Goal: Complete application form

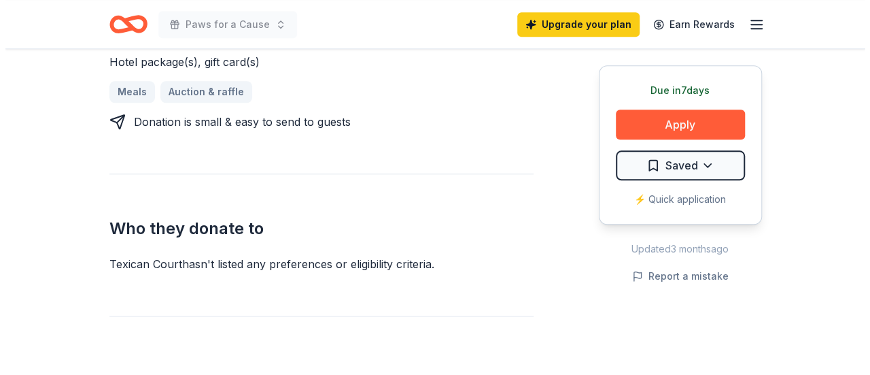
scroll to position [612, 0]
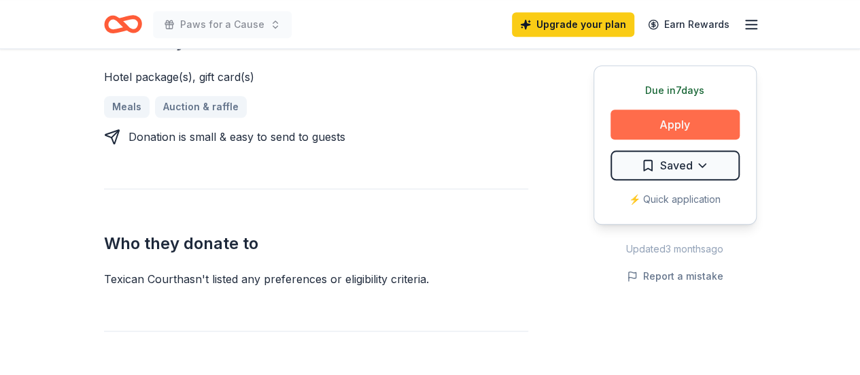
click at [687, 121] on button "Apply" at bounding box center [674, 124] width 129 height 30
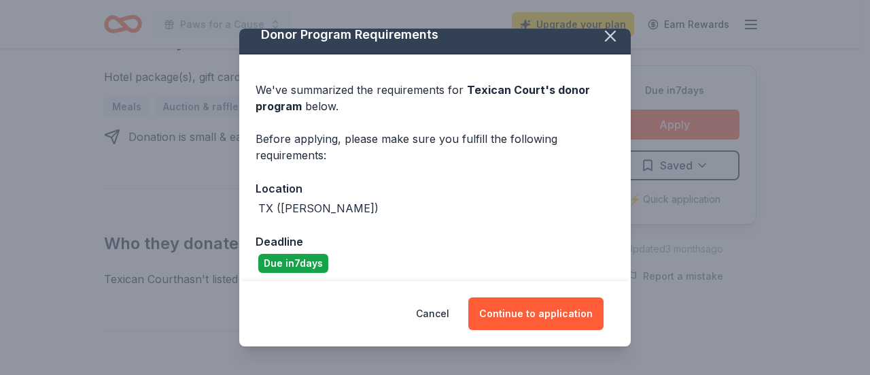
scroll to position [20, 0]
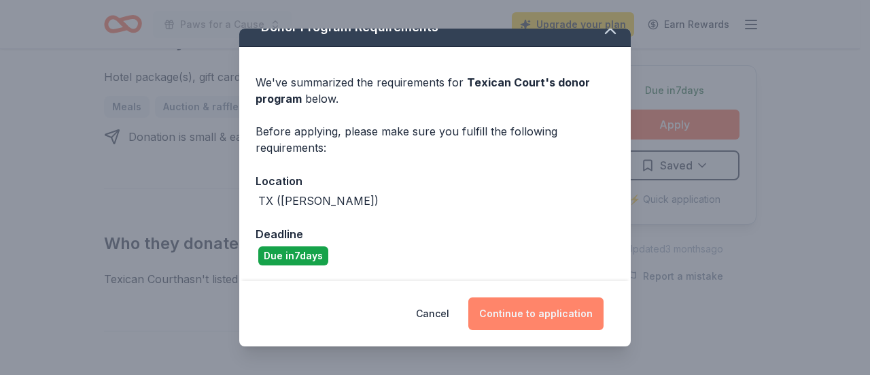
click at [531, 312] on button "Continue to application" at bounding box center [535, 313] width 135 height 33
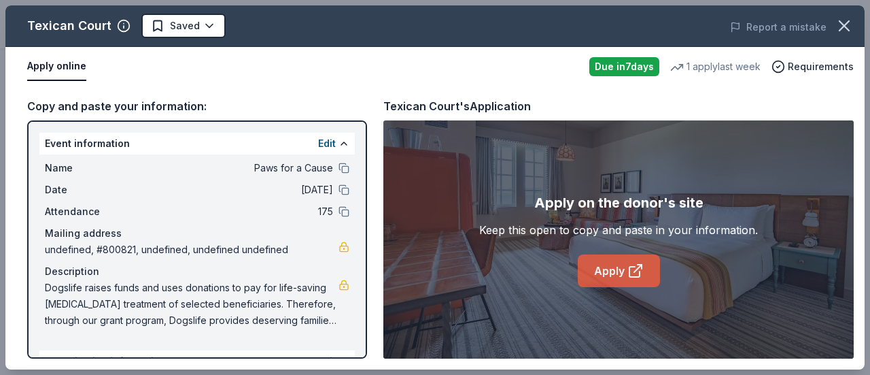
click at [630, 267] on icon at bounding box center [635, 271] width 10 height 10
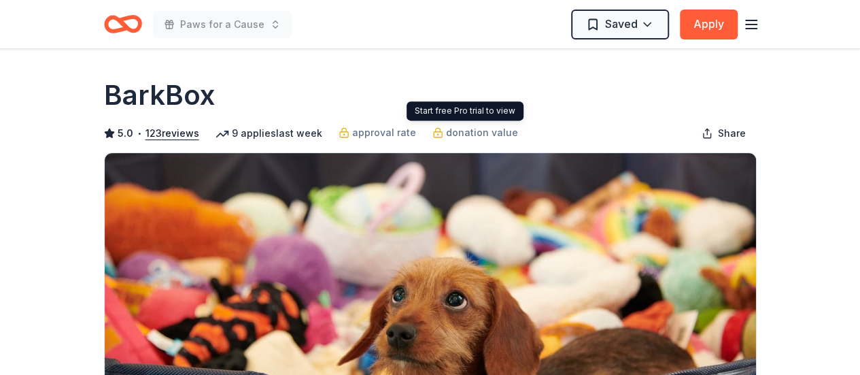
scroll to position [272, 0]
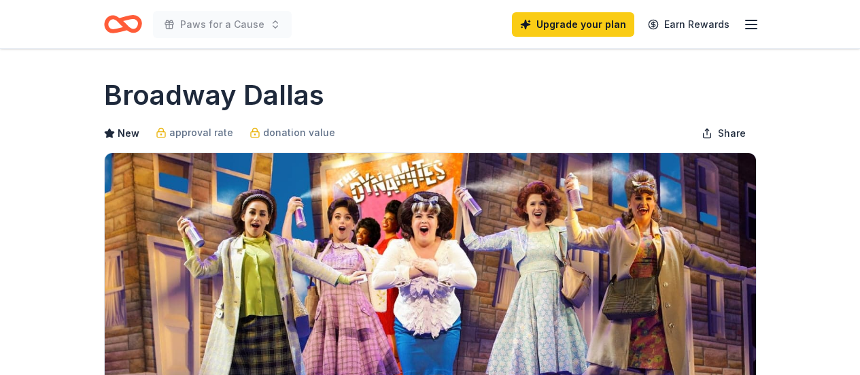
scroll to position [272, 0]
